Goal: Complete application form

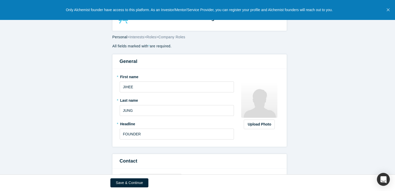
select select "US"
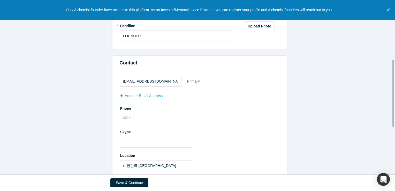
scroll to position [155, 0]
